Goal: Register for event/course

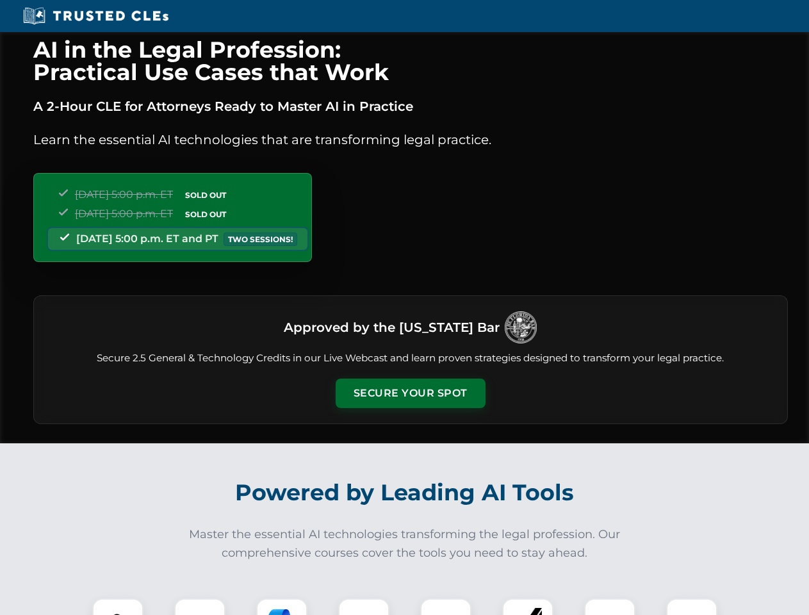
click at [410, 393] on button "Secure Your Spot" at bounding box center [411, 393] width 150 height 29
click at [118, 607] on img at bounding box center [117, 623] width 37 height 37
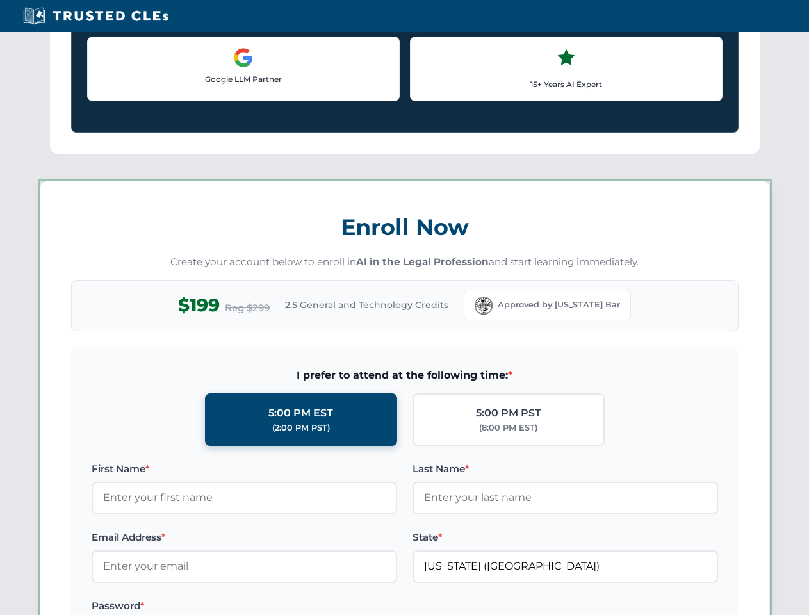
click at [282, 607] on label "Password *" at bounding box center [245, 605] width 306 height 15
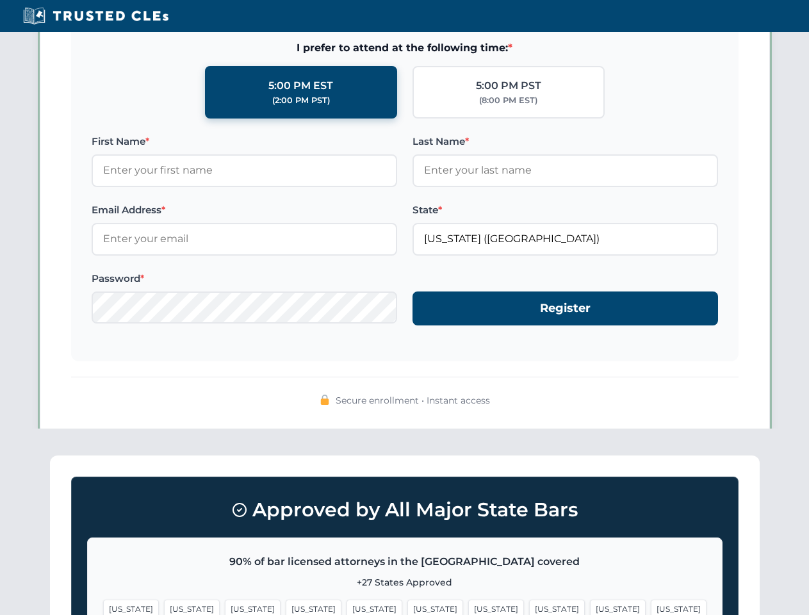
click at [590, 607] on span "[US_STATE]" at bounding box center [618, 609] width 56 height 19
